Goal: Find specific page/section: Find specific page/section

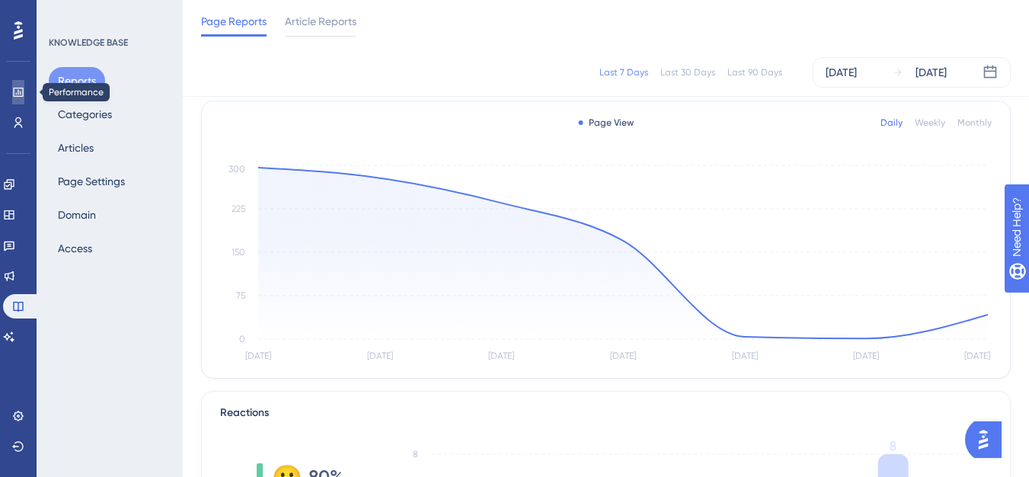
click at [24, 96] on link at bounding box center [18, 92] width 12 height 24
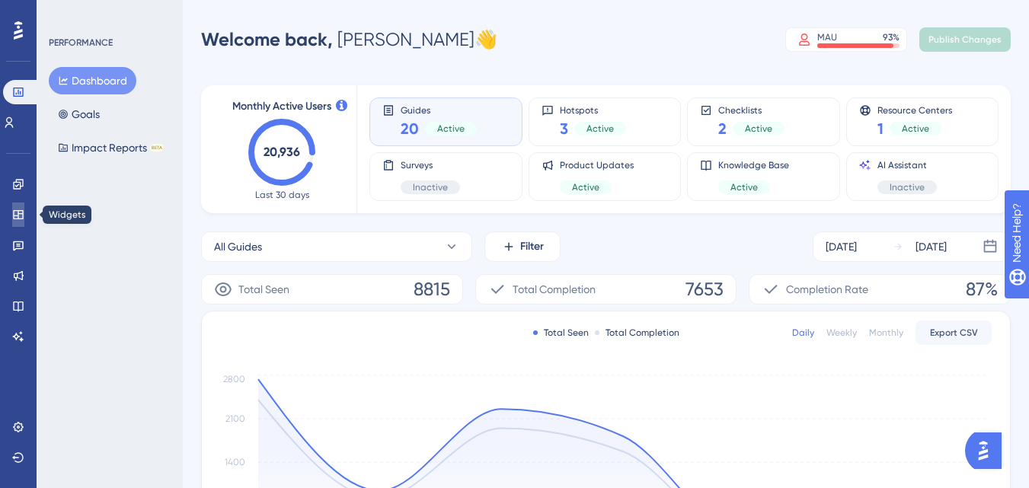
click at [22, 222] on link at bounding box center [18, 215] width 12 height 24
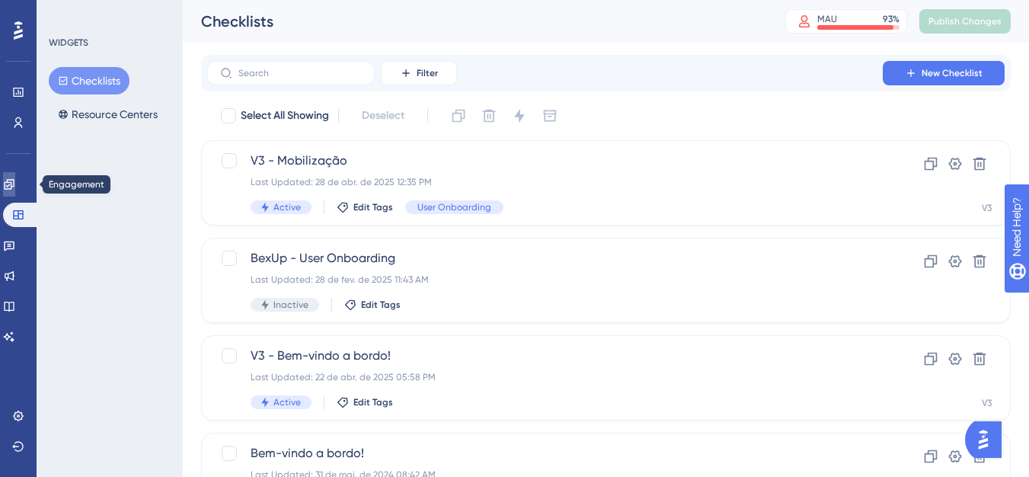
click at [10, 189] on link at bounding box center [9, 184] width 12 height 24
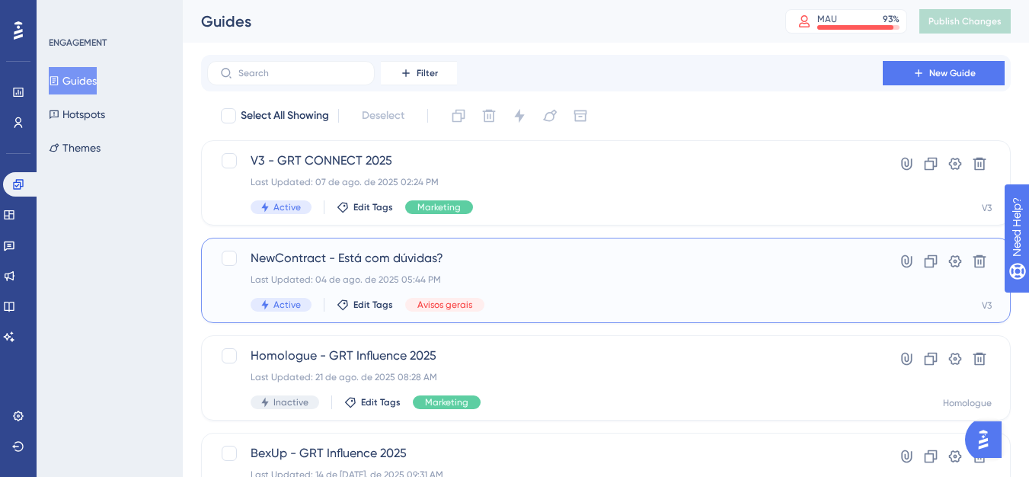
click at [324, 275] on div "Last Updated: 04 de ago. de 2025 05:44 PM" at bounding box center [545, 279] width 589 height 12
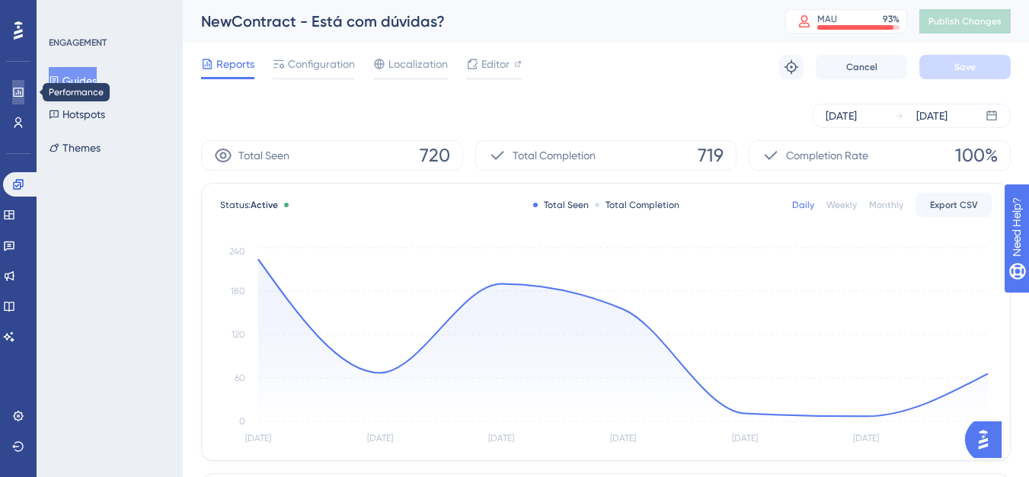
click at [15, 101] on link at bounding box center [18, 92] width 12 height 24
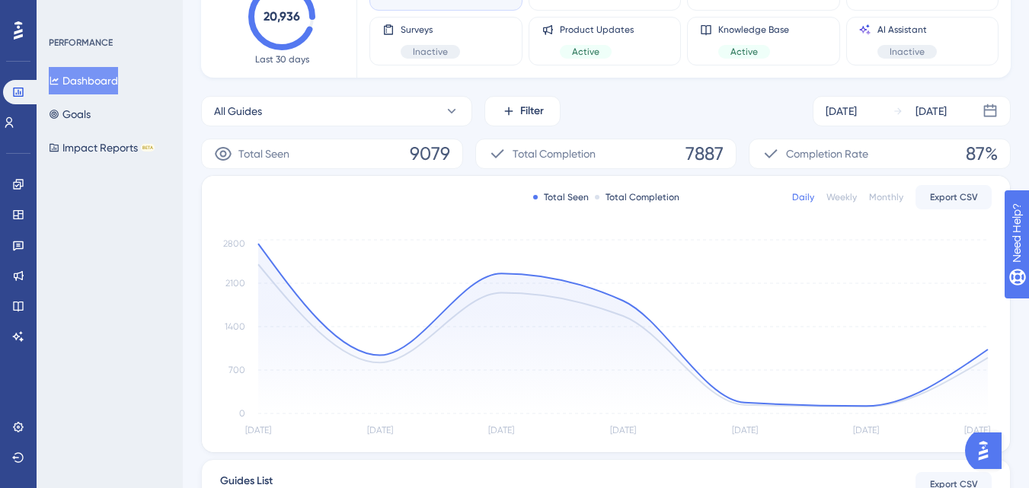
scroll to position [152, 0]
